Goal: Task Accomplishment & Management: Manage account settings

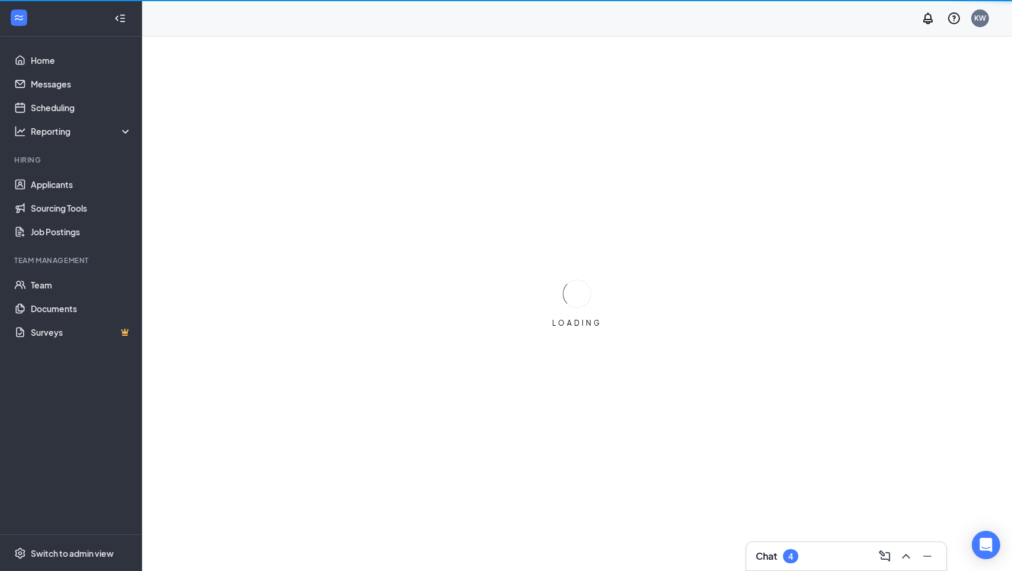
click at [904, 556] on icon "ChevronUp" at bounding box center [906, 556] width 8 height 5
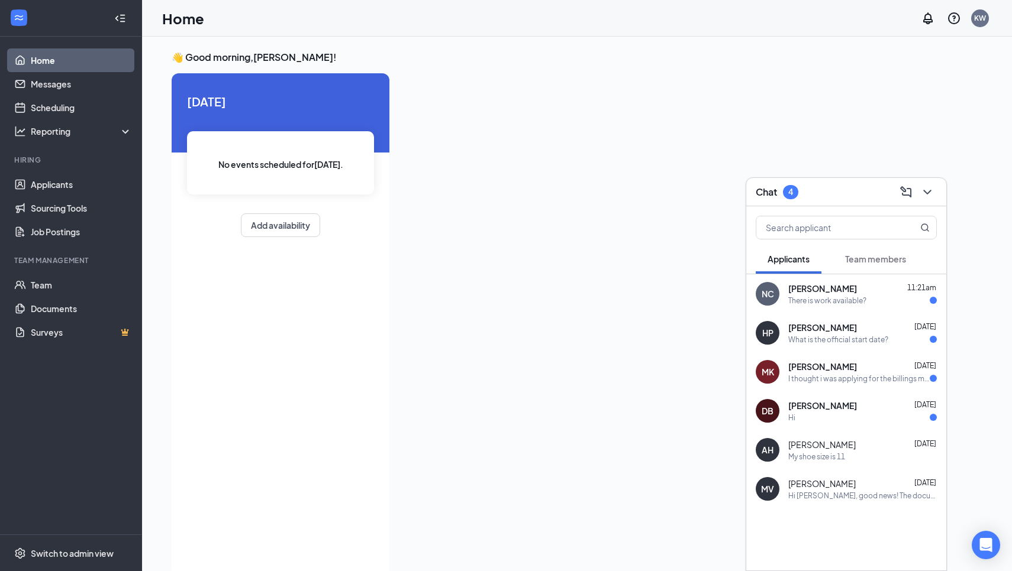
click at [821, 372] on span "[PERSON_NAME]" at bounding box center [822, 367] width 69 height 12
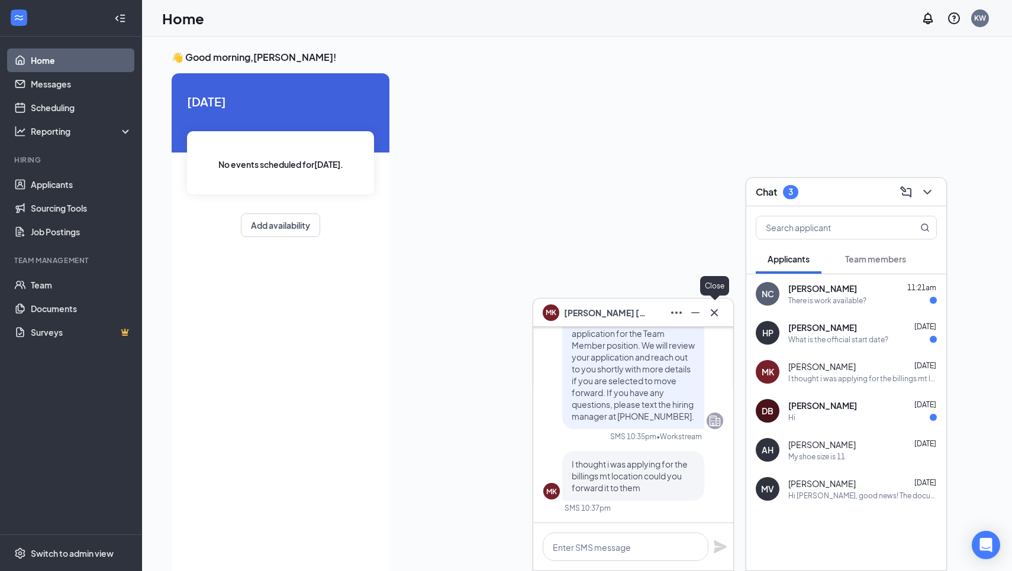
click at [716, 308] on icon "Cross" at bounding box center [714, 313] width 14 height 14
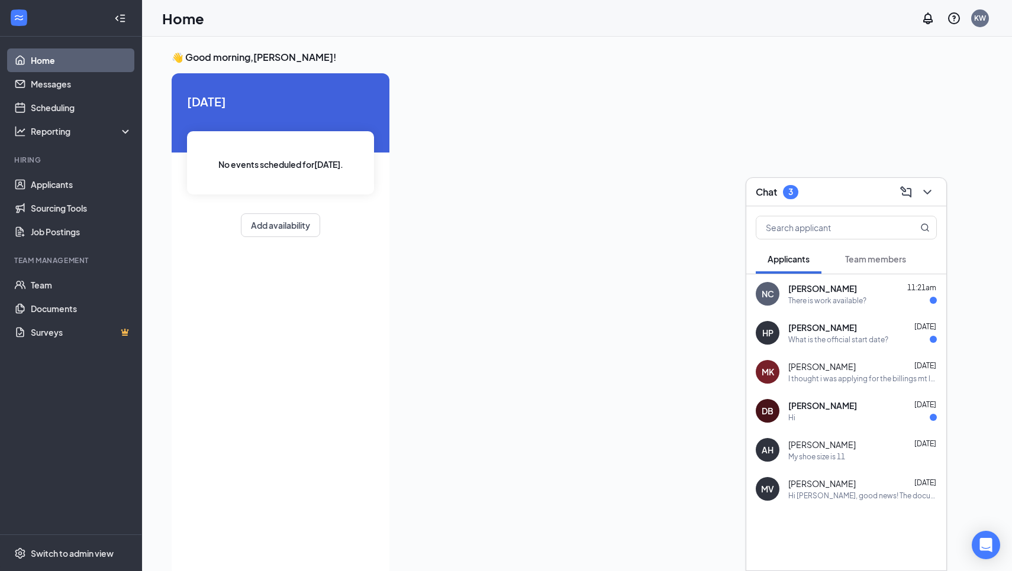
click at [786, 419] on div "DB [PERSON_NAME] [DATE] Hi" at bounding box center [846, 411] width 200 height 39
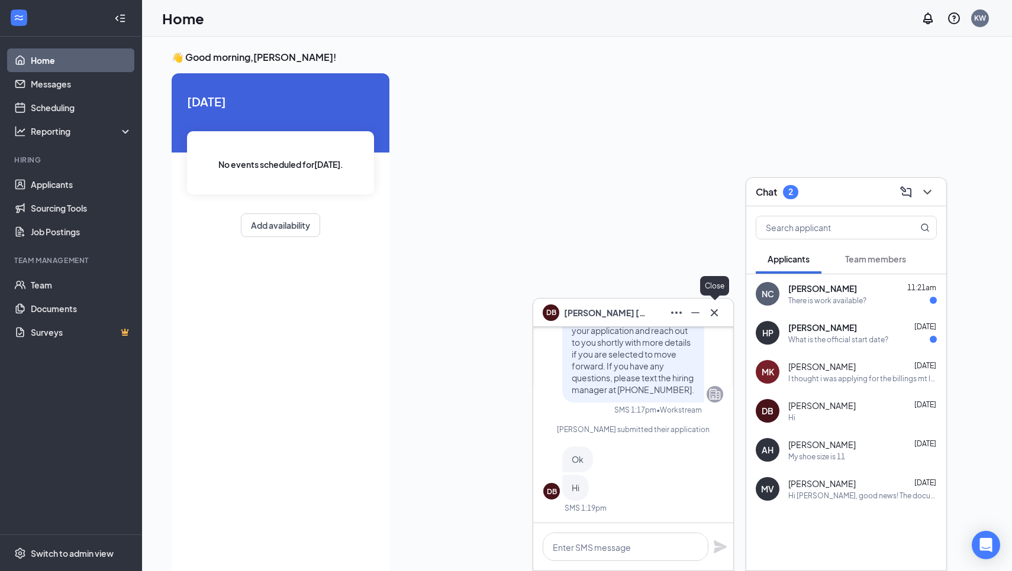
click at [714, 312] on icon "Cross" at bounding box center [714, 313] width 14 height 14
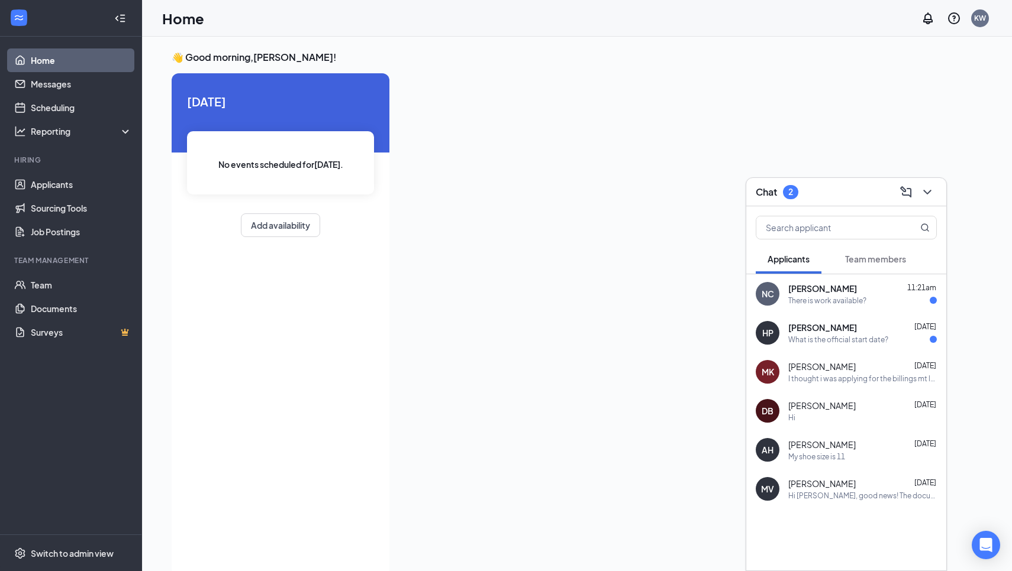
click at [832, 305] on div "There is work available?" at bounding box center [827, 301] width 78 height 10
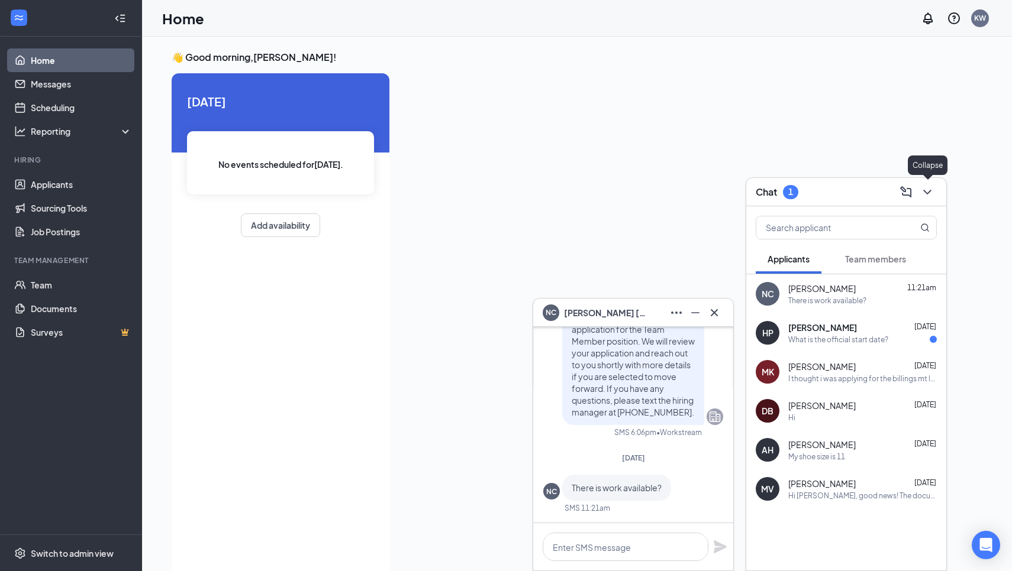
click at [929, 196] on icon "ChevronDown" at bounding box center [927, 192] width 14 height 14
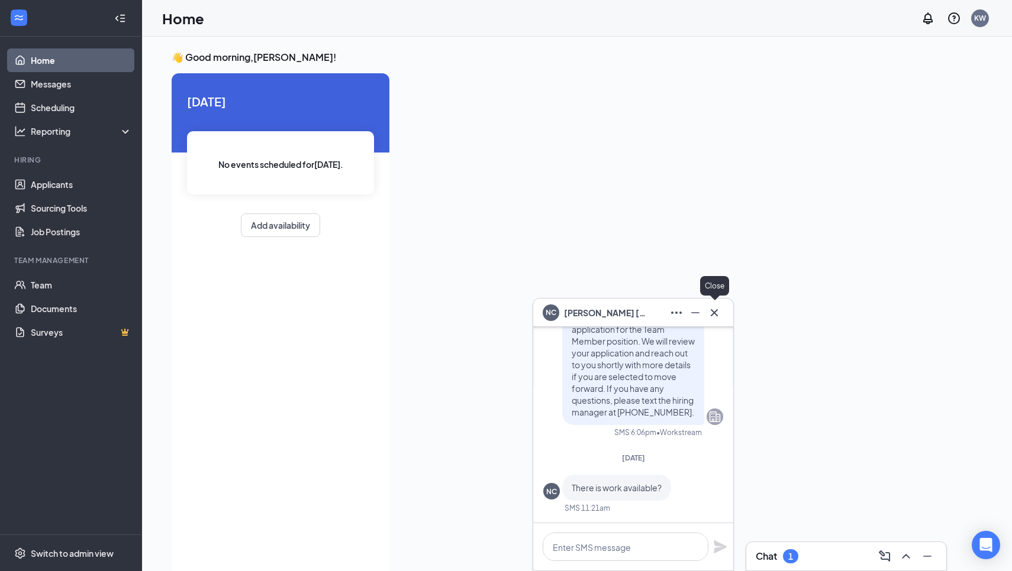
click at [715, 313] on icon "Cross" at bounding box center [713, 312] width 7 height 7
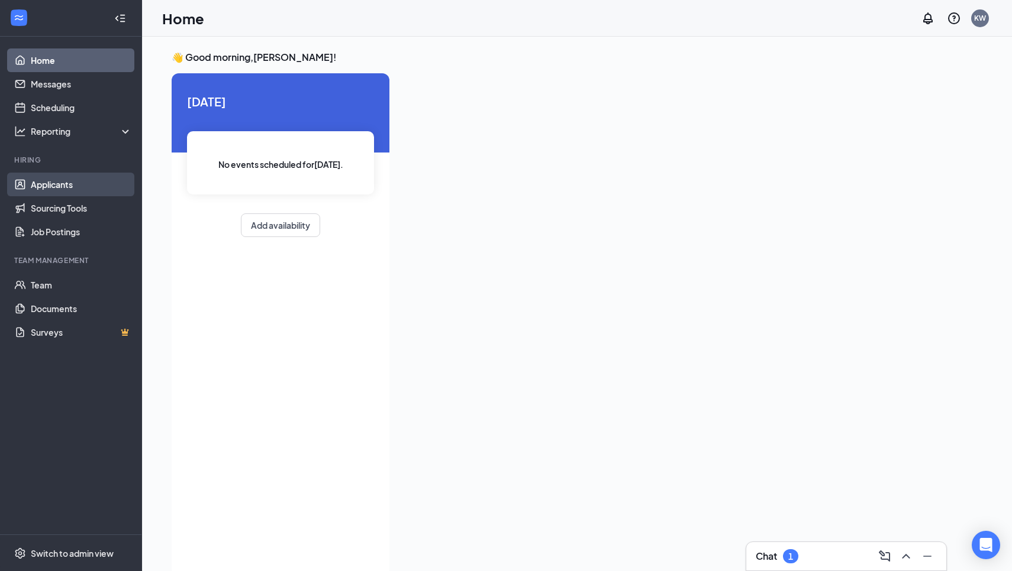
click at [83, 179] on link "Applicants" at bounding box center [81, 185] width 101 height 24
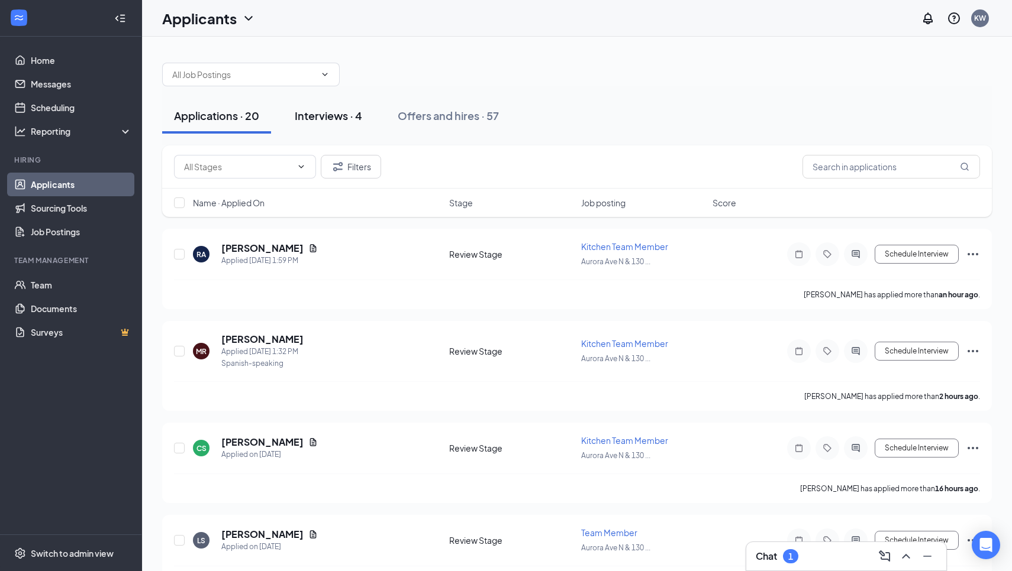
click at [358, 114] on div "Interviews · 4" at bounding box center [328, 115] width 67 height 15
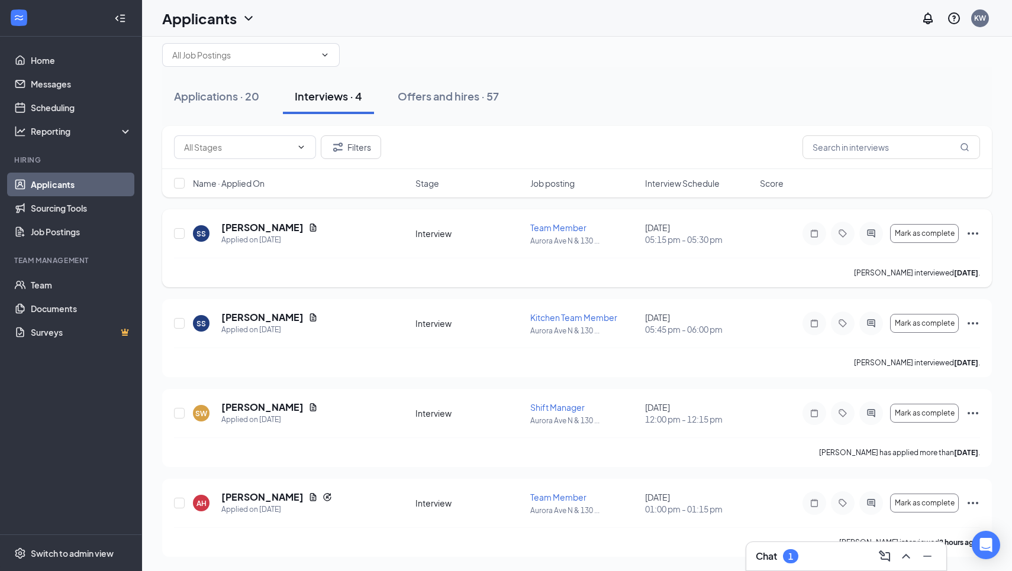
scroll to position [20, 0]
click at [492, 91] on div "Offers and hires · 57" at bounding box center [448, 96] width 101 height 15
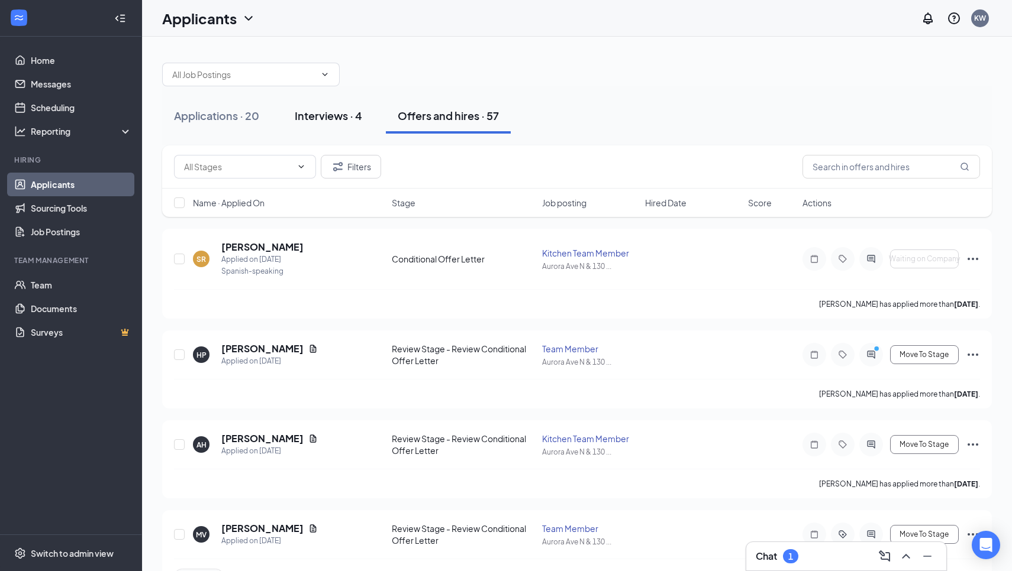
click at [314, 120] on div "Interviews · 4" at bounding box center [328, 115] width 67 height 15
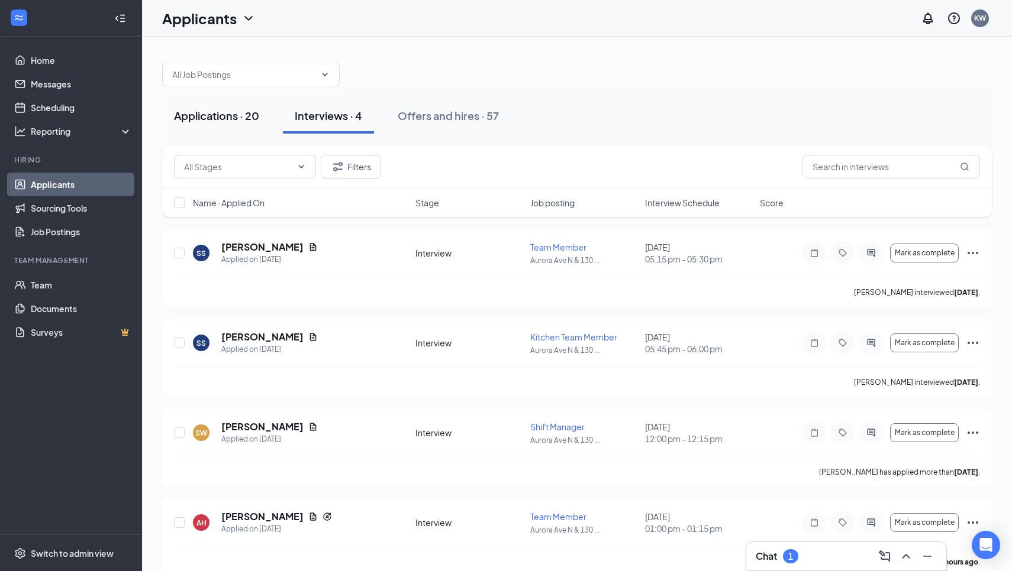
click at [199, 124] on button "Applications · 20" at bounding box center [216, 115] width 109 height 35
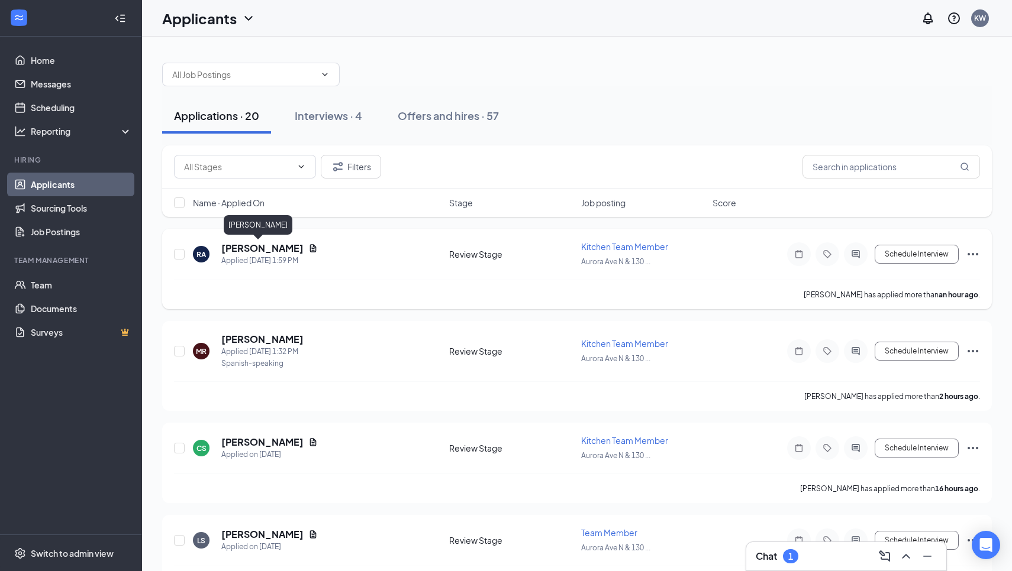
click at [245, 248] on h5 "[PERSON_NAME]" at bounding box center [262, 248] width 82 height 13
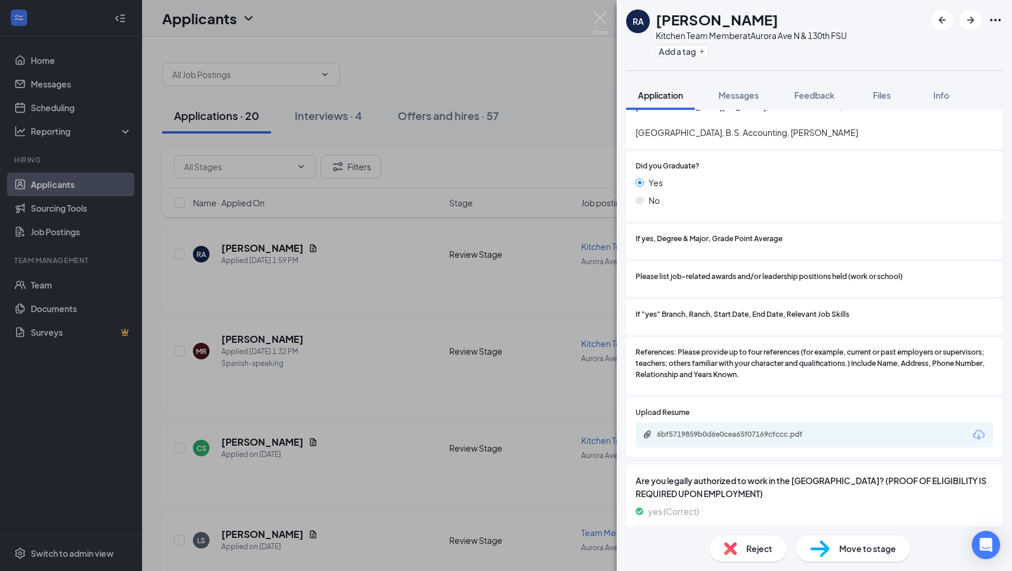
scroll to position [1363, 0]
click at [684, 431] on div "6bf5719859b0d6e0cea65f07169cfccc.pdf" at bounding box center [740, 435] width 166 height 9
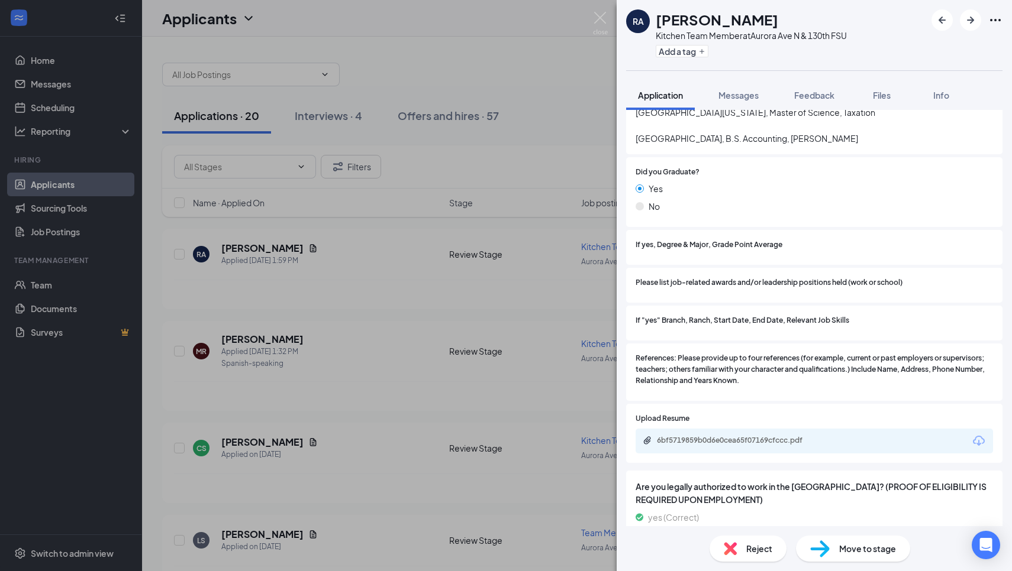
click at [356, 325] on div "RA [PERSON_NAME] Kitchen Team Member at [GEOGRAPHIC_DATA] Add a tag Application…" at bounding box center [506, 285] width 1012 height 571
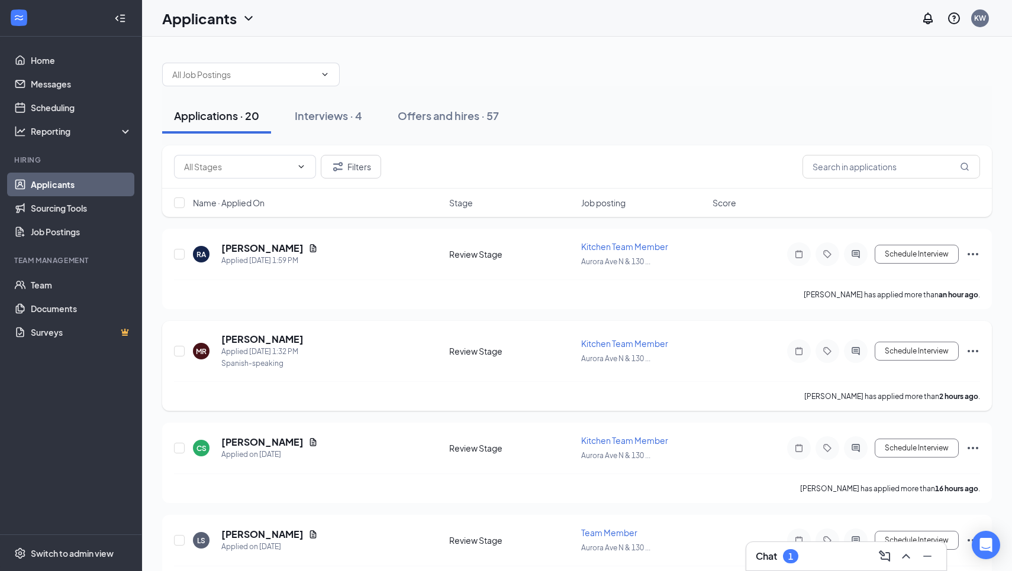
click at [303, 350] on div "Applied [DATE] 1:32 PM" at bounding box center [262, 352] width 82 height 12
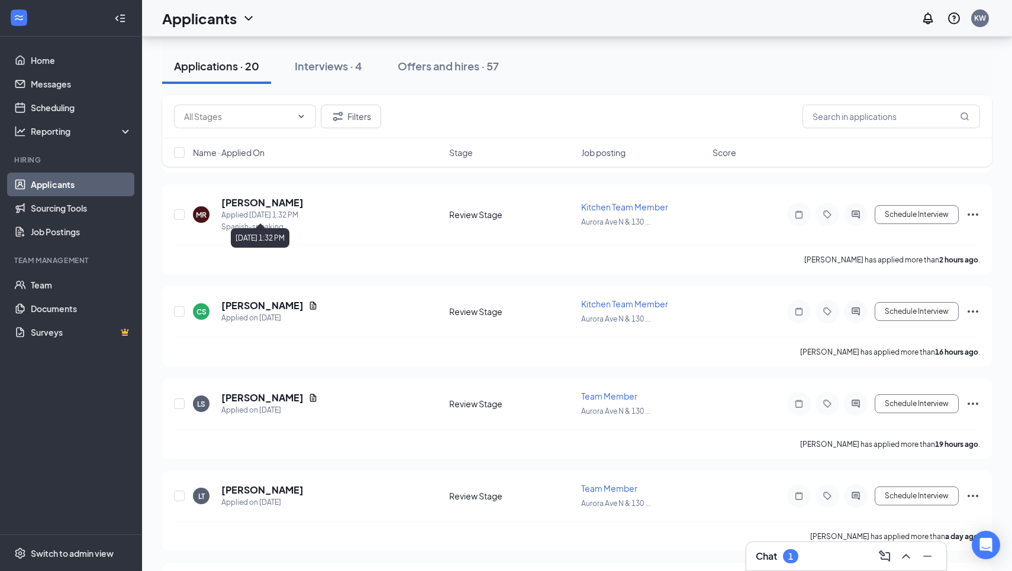
scroll to position [159, 0]
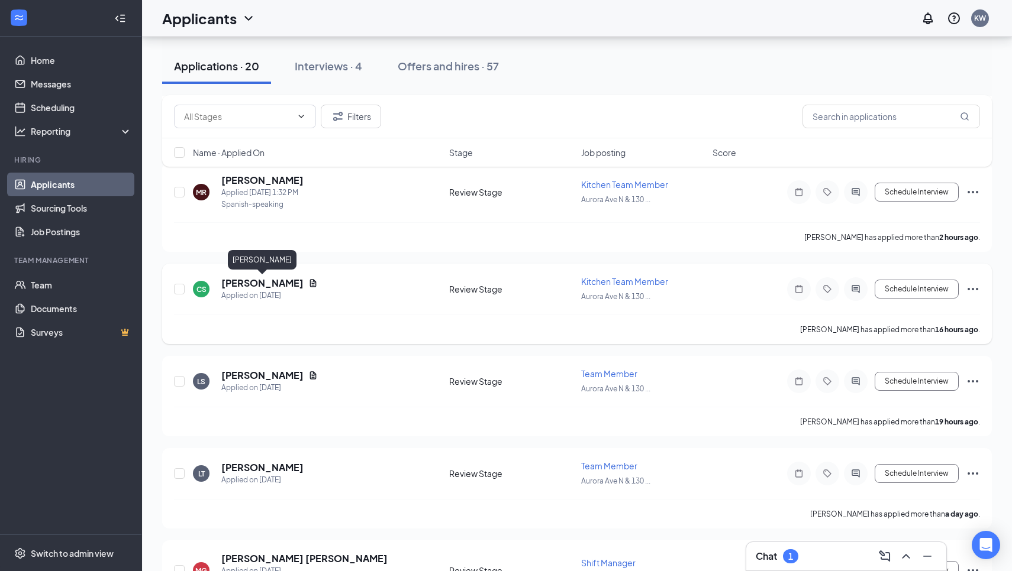
click at [287, 279] on h5 "[PERSON_NAME]" at bounding box center [262, 283] width 82 height 13
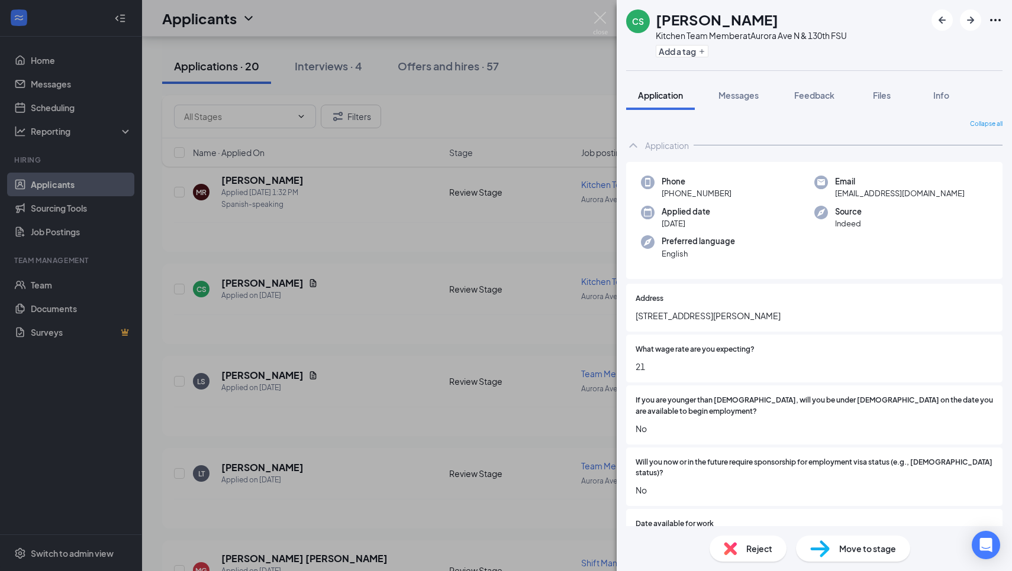
click at [290, 288] on div "CS [PERSON_NAME] Kitchen Team Member at [GEOGRAPHIC_DATA] FSU Add a tag Applica…" at bounding box center [506, 285] width 1012 height 571
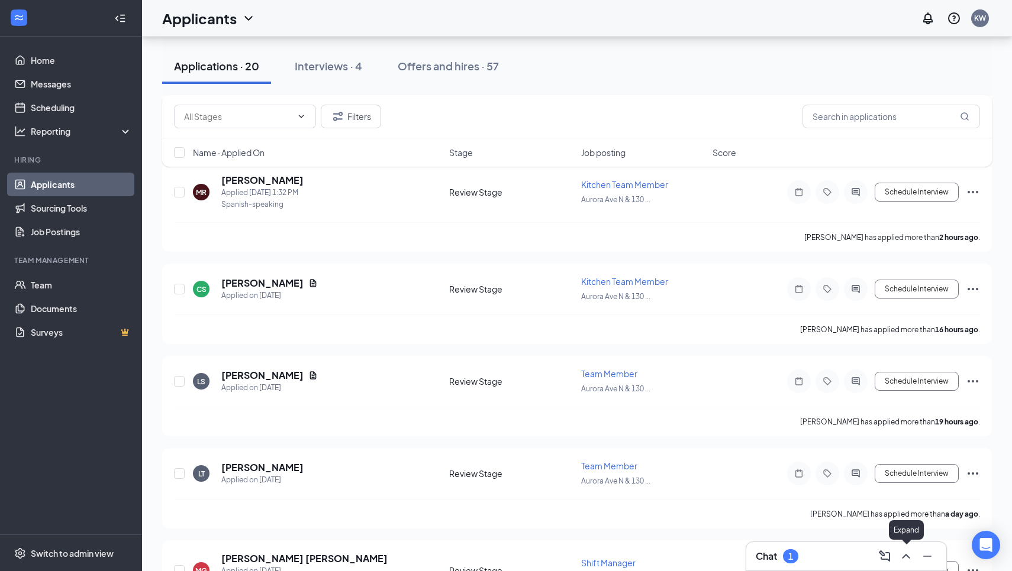
click at [908, 552] on icon "ChevronUp" at bounding box center [906, 557] width 14 height 14
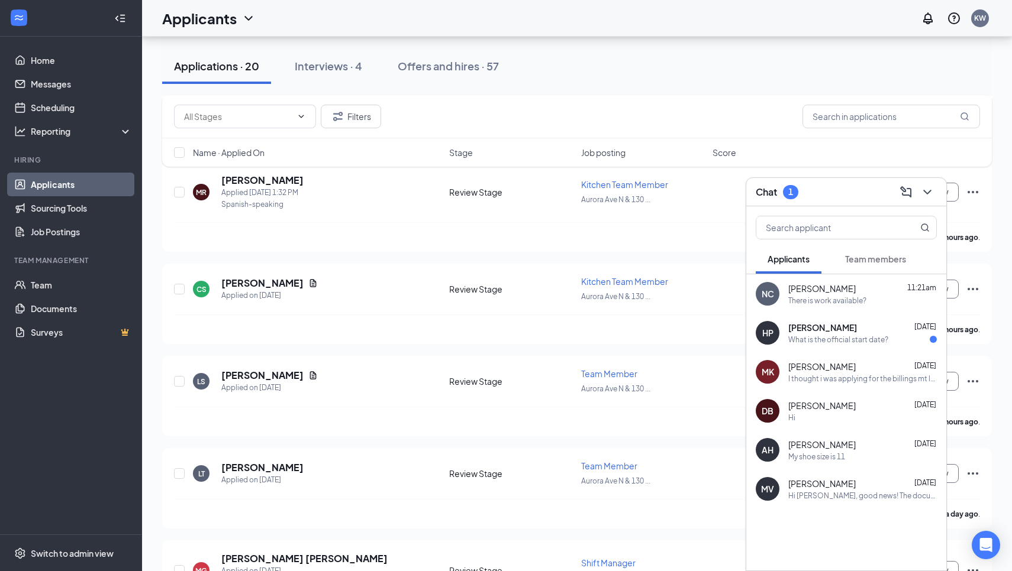
click at [849, 343] on div "What is the official start date?" at bounding box center [838, 340] width 100 height 10
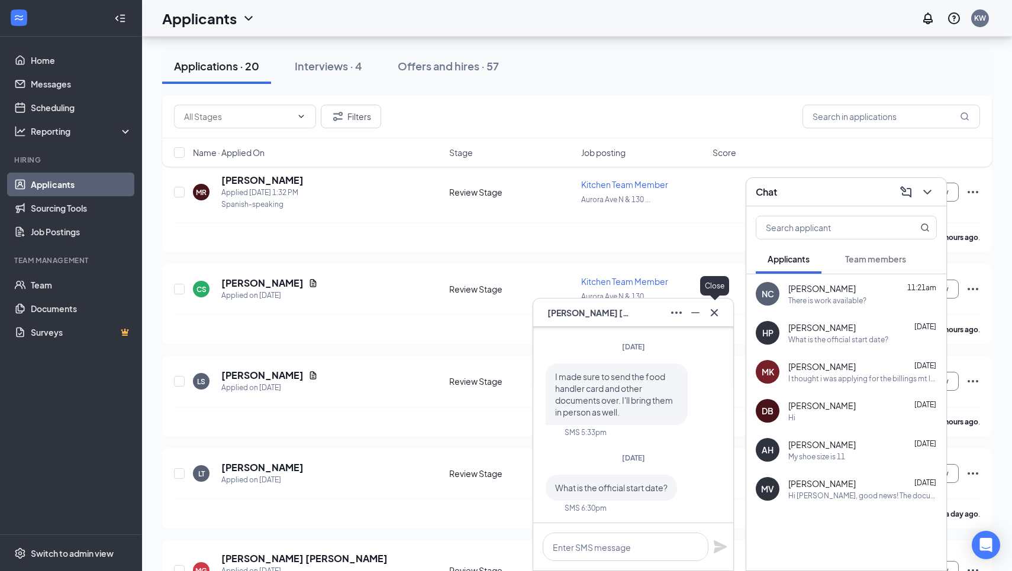
click at [714, 314] on icon "Cross" at bounding box center [714, 313] width 14 height 14
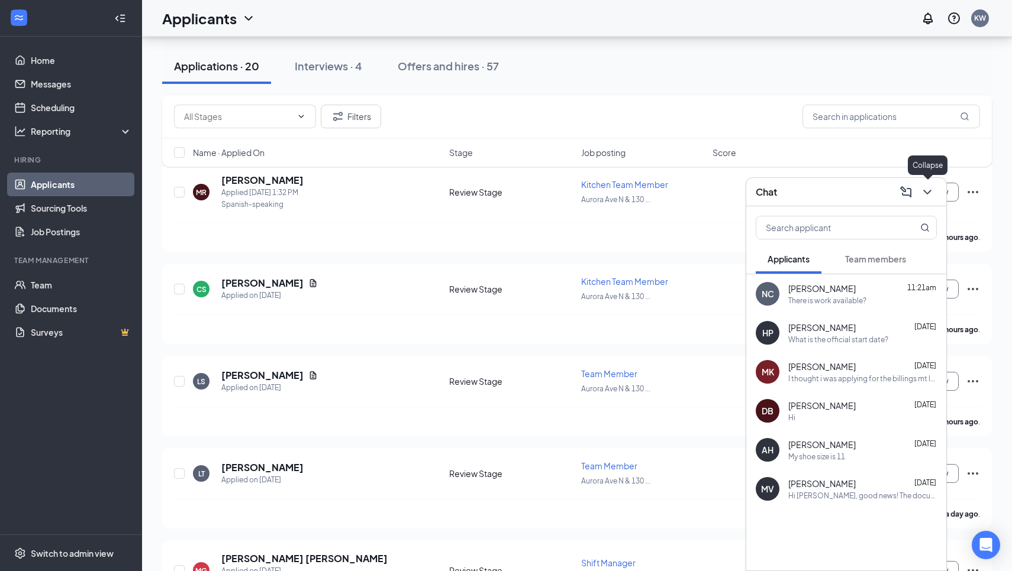
click at [931, 189] on icon "ChevronDown" at bounding box center [927, 192] width 14 height 14
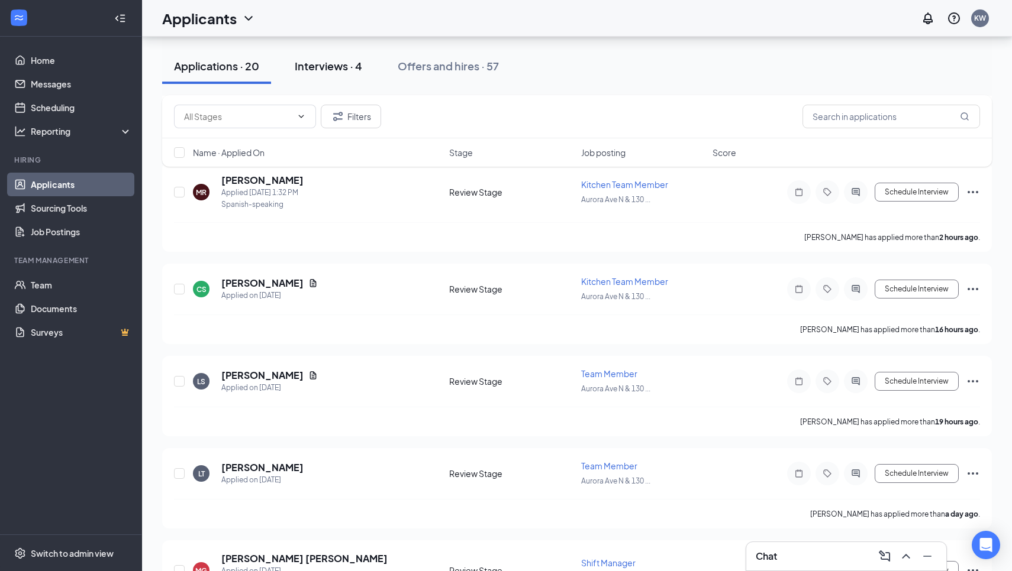
click at [328, 67] on div "Interviews · 4" at bounding box center [328, 66] width 67 height 15
